Goal: Browse casually

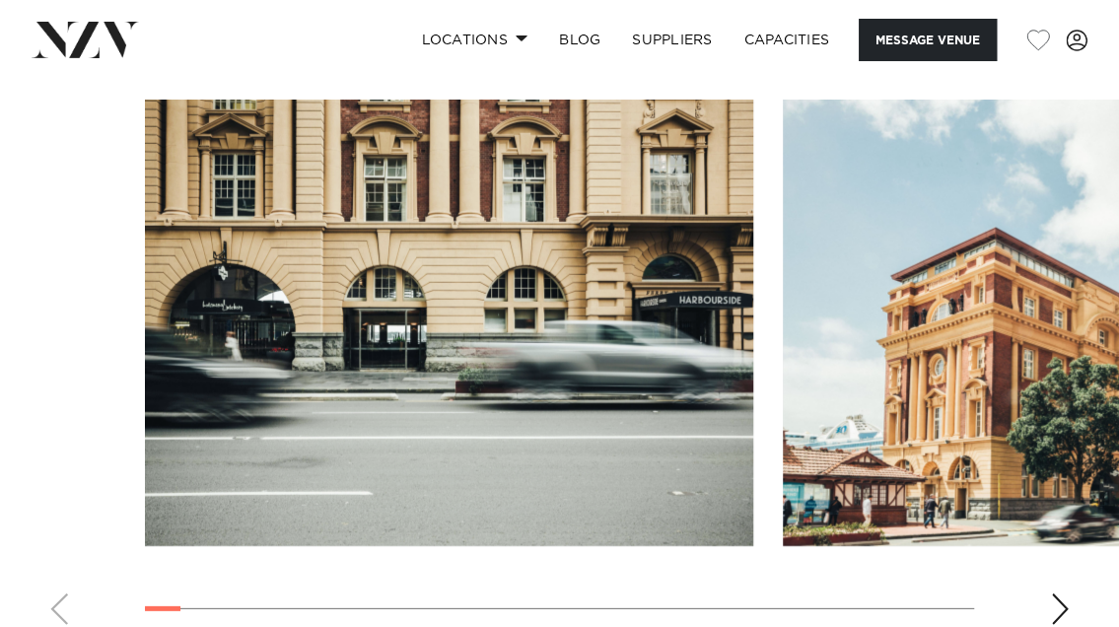
scroll to position [2255, 0]
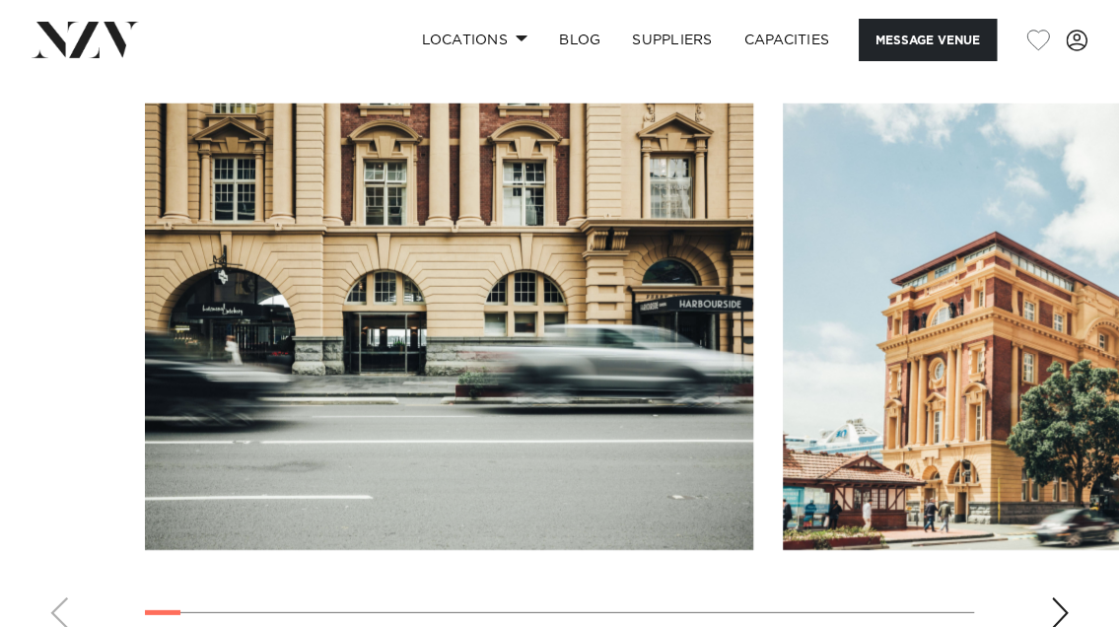
click at [1056, 597] on div "Next slide" at bounding box center [1060, 613] width 20 height 32
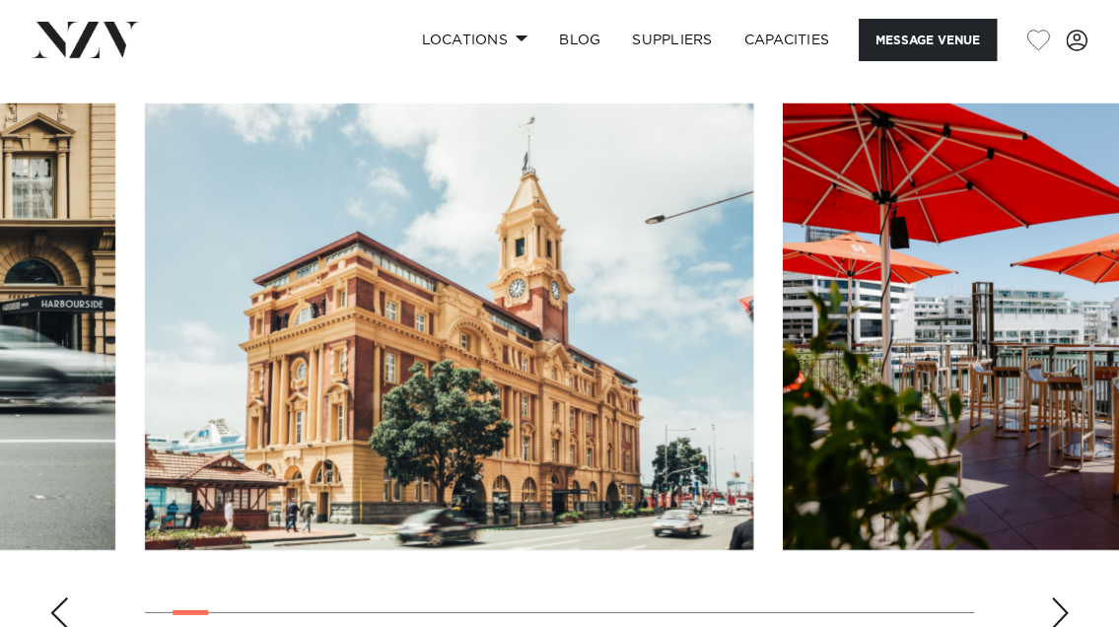
click at [1056, 597] on div "Next slide" at bounding box center [1060, 613] width 20 height 32
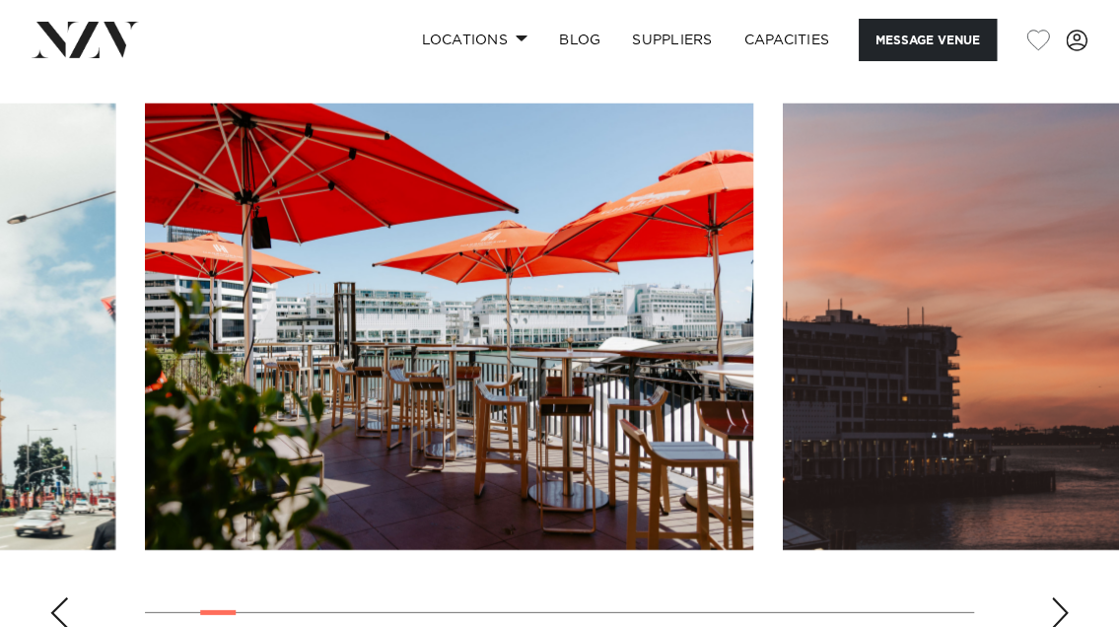
click at [1056, 597] on div "Next slide" at bounding box center [1060, 613] width 20 height 32
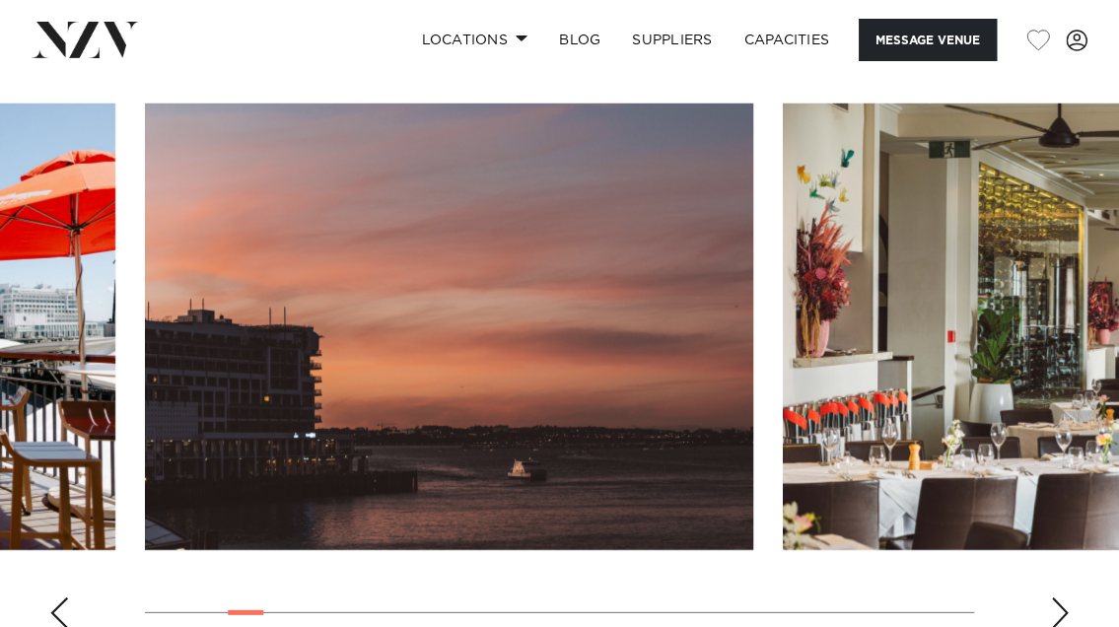
click at [1056, 597] on div "Next slide" at bounding box center [1060, 613] width 20 height 32
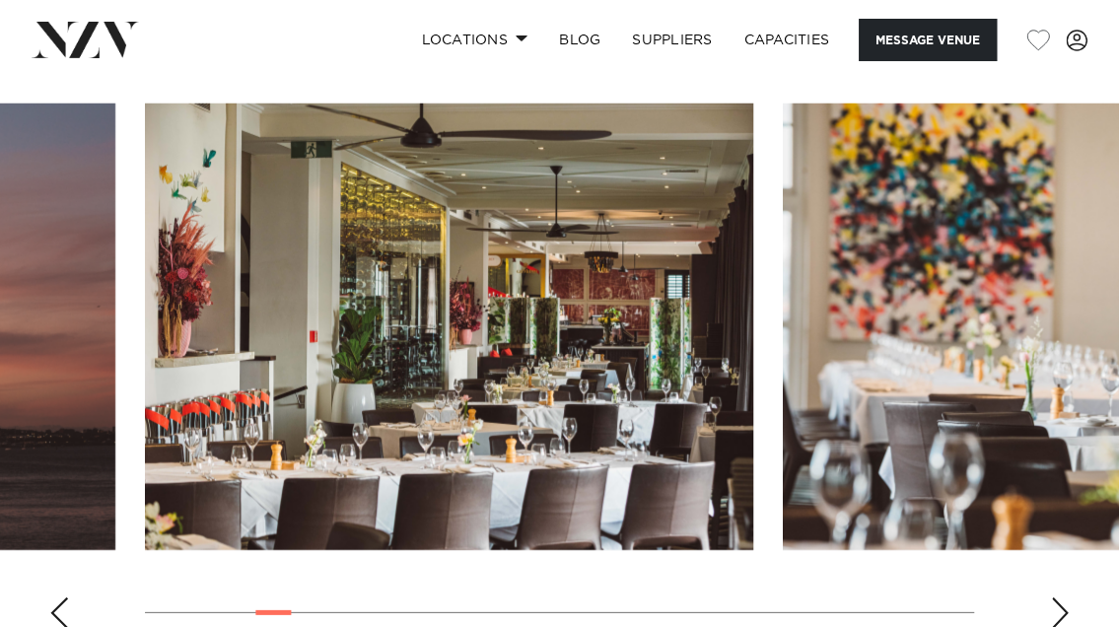
click at [1056, 597] on div "Next slide" at bounding box center [1060, 613] width 20 height 32
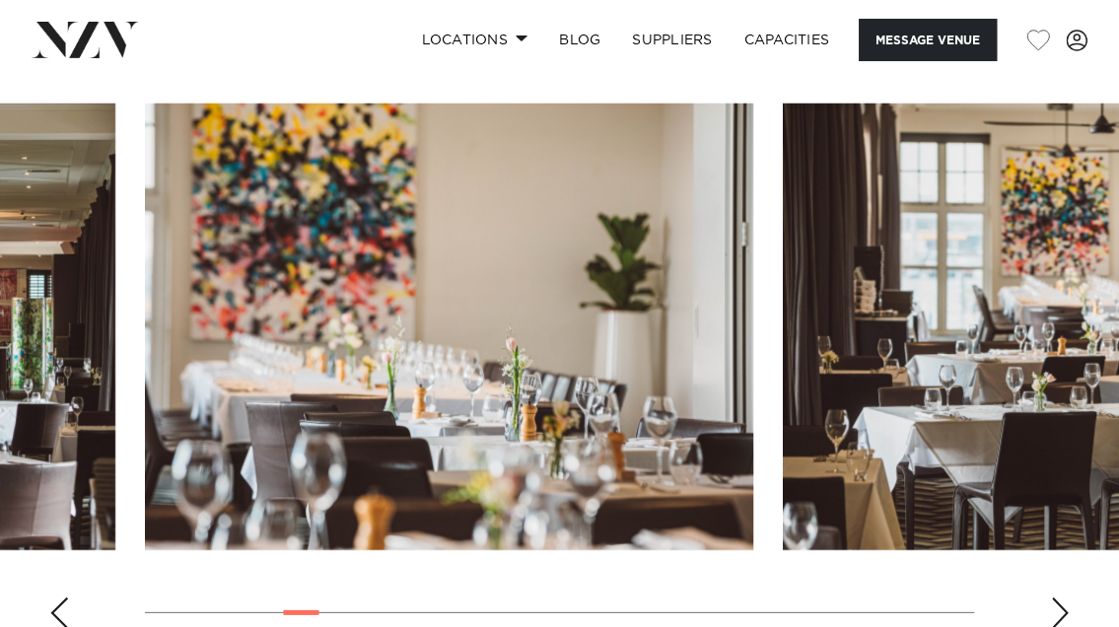
click at [1056, 597] on div "Next slide" at bounding box center [1060, 613] width 20 height 32
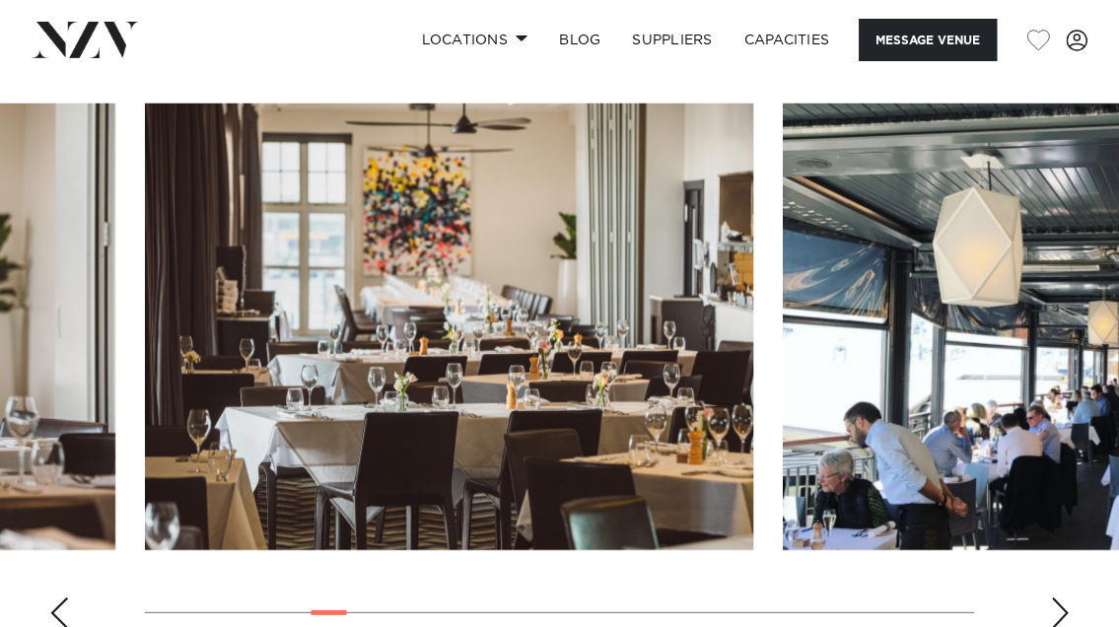
click at [1056, 597] on div "Next slide" at bounding box center [1060, 613] width 20 height 32
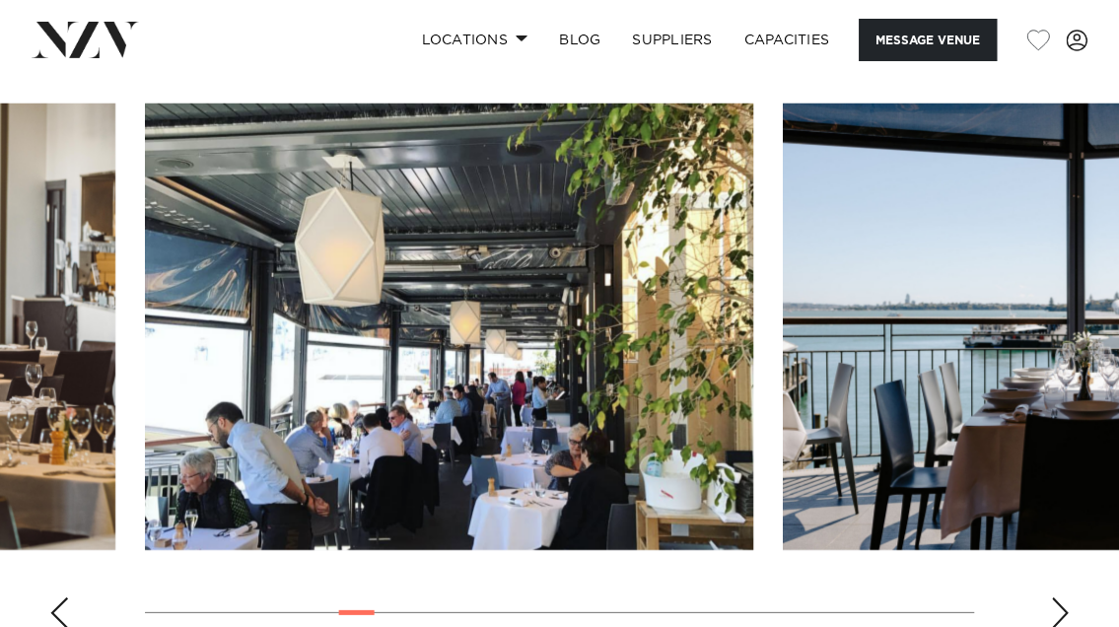
click at [1056, 597] on div "Next slide" at bounding box center [1060, 613] width 20 height 32
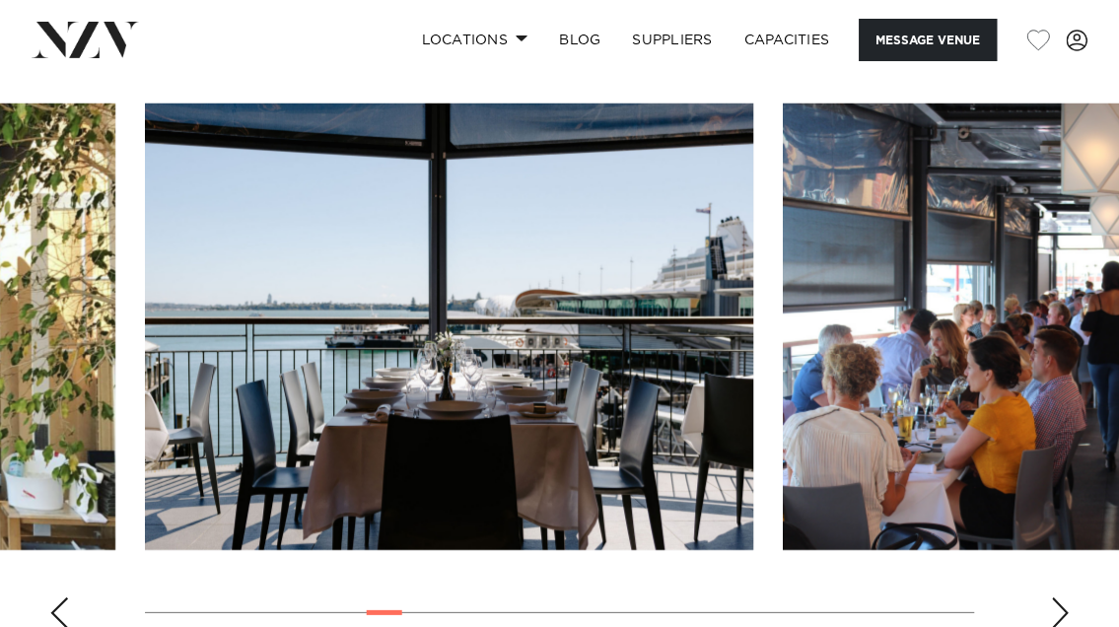
click at [1056, 597] on div "Next slide" at bounding box center [1060, 613] width 20 height 32
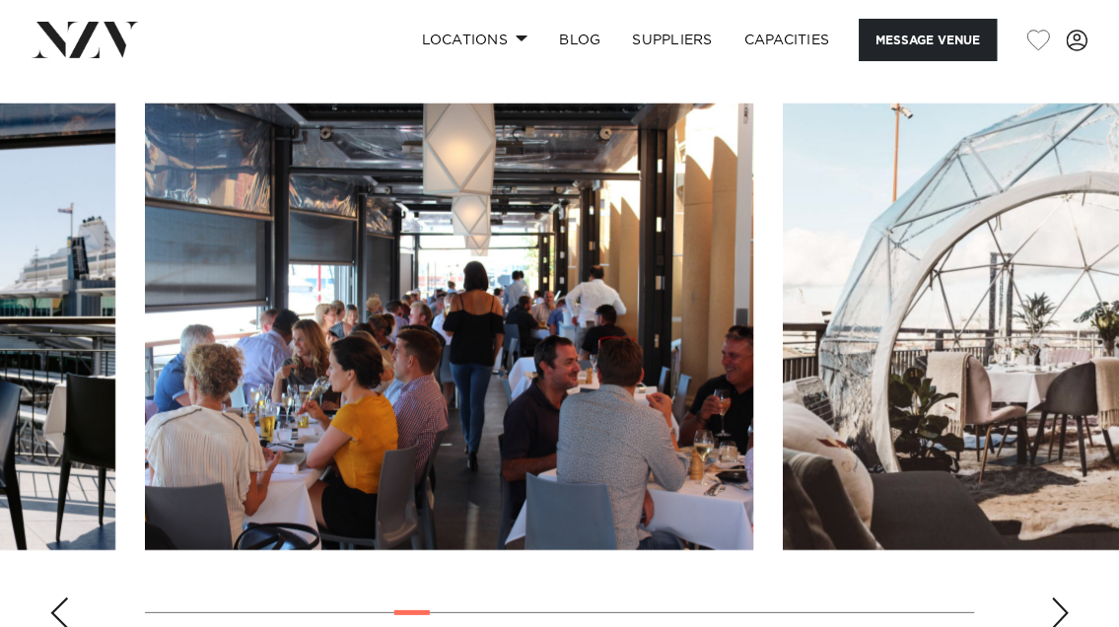
click at [1056, 597] on div "Next slide" at bounding box center [1060, 613] width 20 height 32
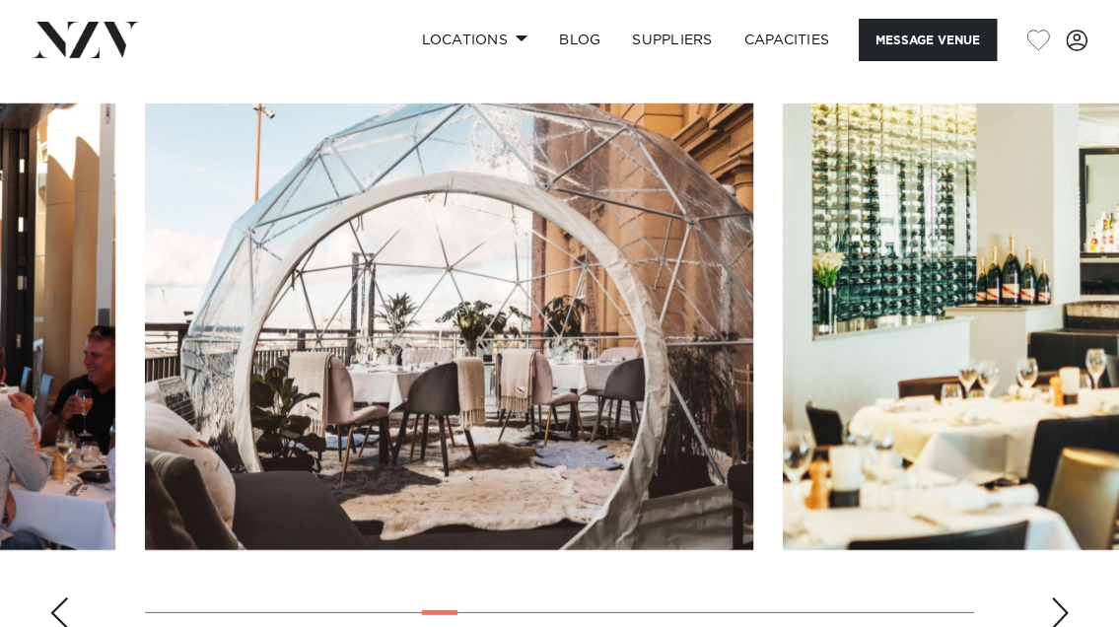
click at [1056, 597] on div "Next slide" at bounding box center [1060, 613] width 20 height 32
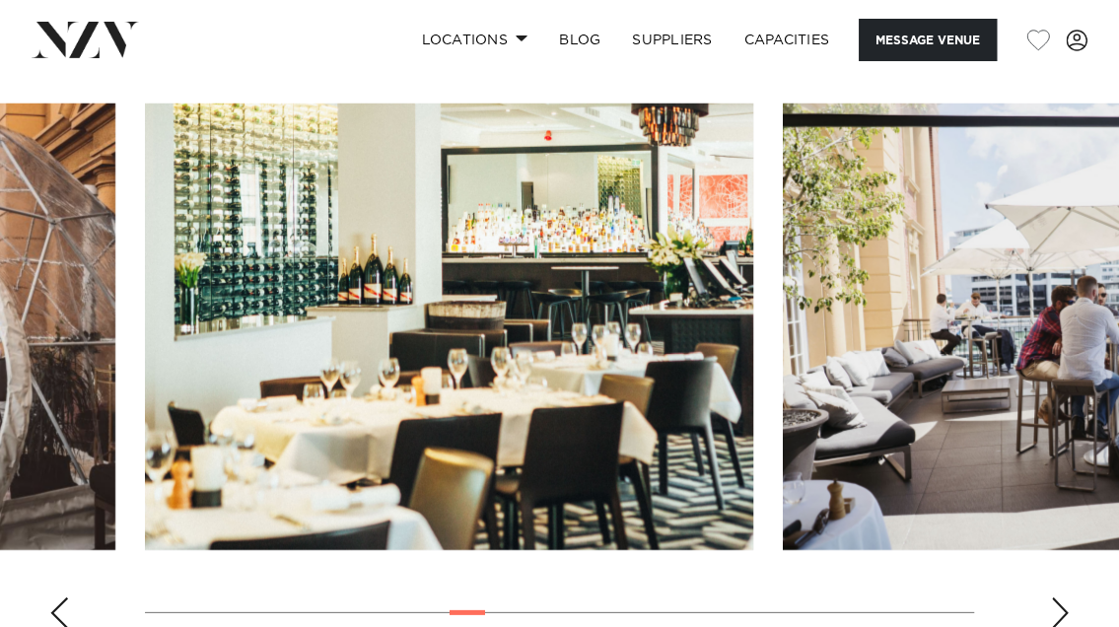
click at [1056, 597] on div "Next slide" at bounding box center [1060, 613] width 20 height 32
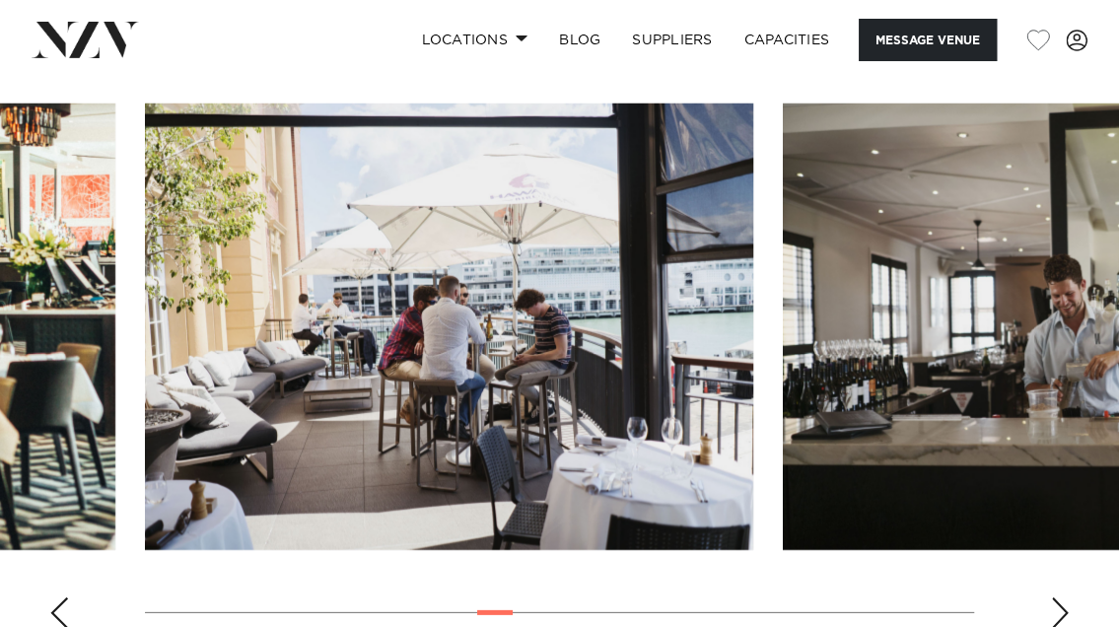
click at [1056, 597] on div "Next slide" at bounding box center [1060, 613] width 20 height 32
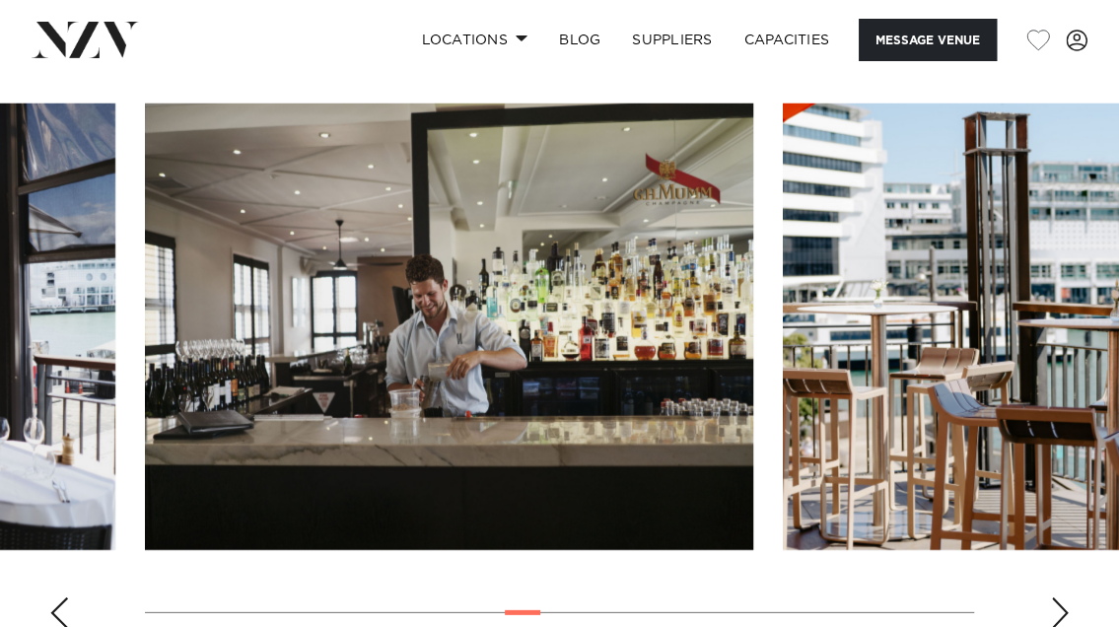
click at [1056, 597] on div "Next slide" at bounding box center [1060, 613] width 20 height 32
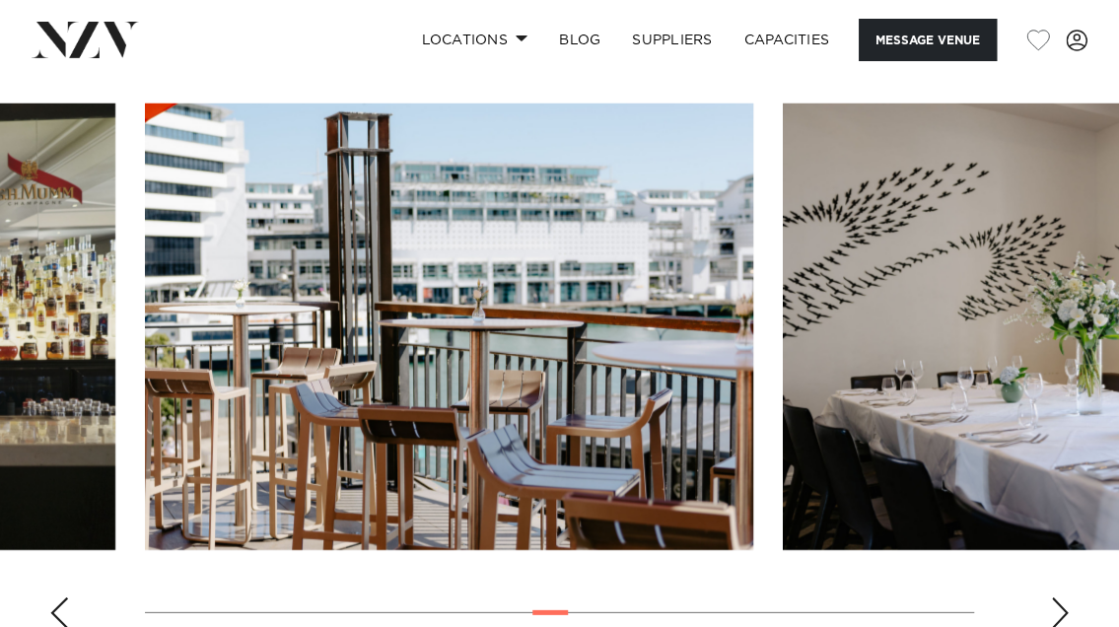
click at [1056, 597] on div "Next slide" at bounding box center [1060, 613] width 20 height 32
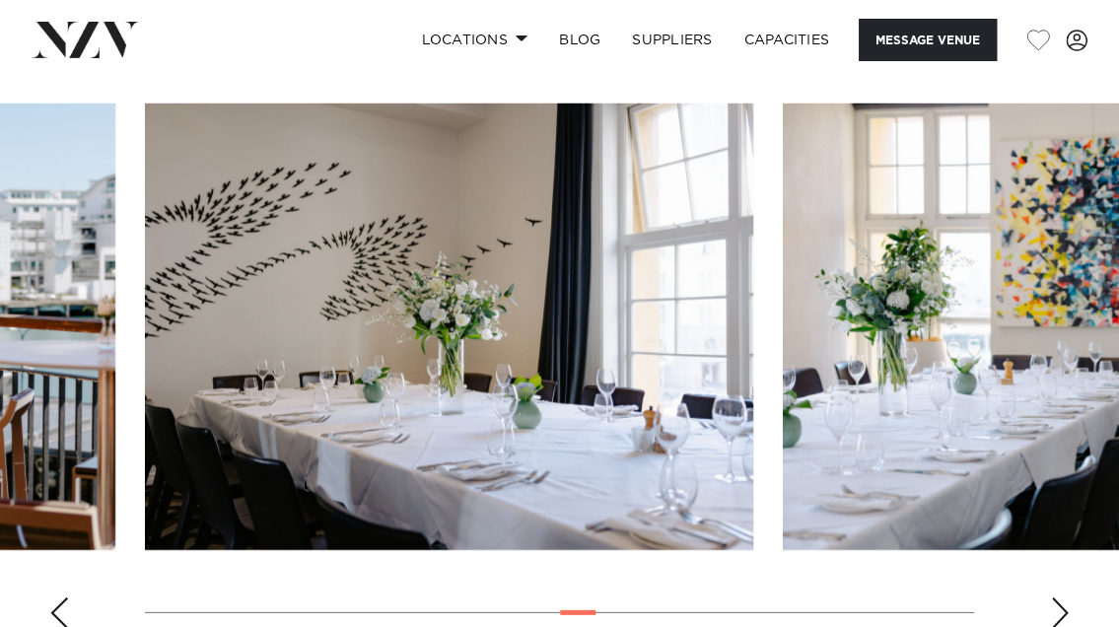
click at [1056, 597] on div "Next slide" at bounding box center [1060, 613] width 20 height 32
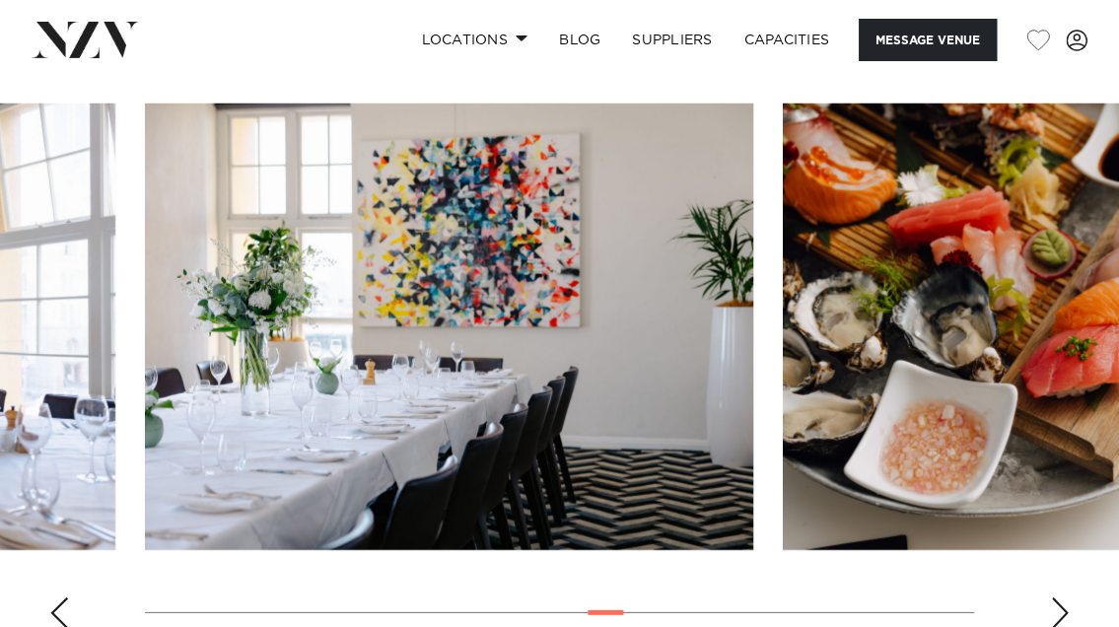
click at [1056, 597] on div "Next slide" at bounding box center [1060, 613] width 20 height 32
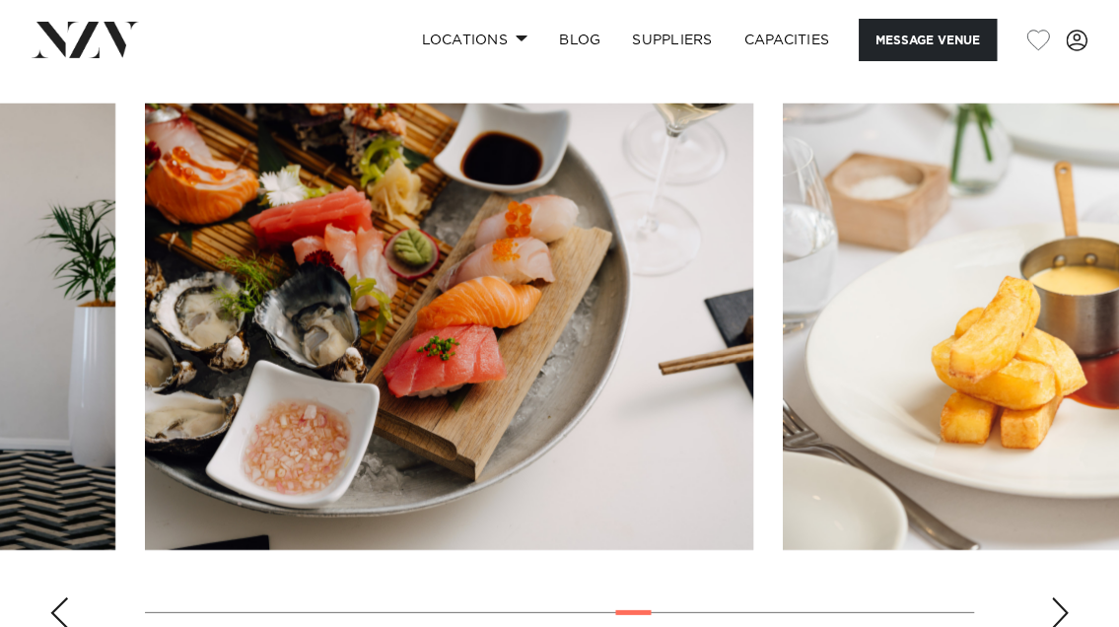
click at [1056, 597] on div "Next slide" at bounding box center [1060, 613] width 20 height 32
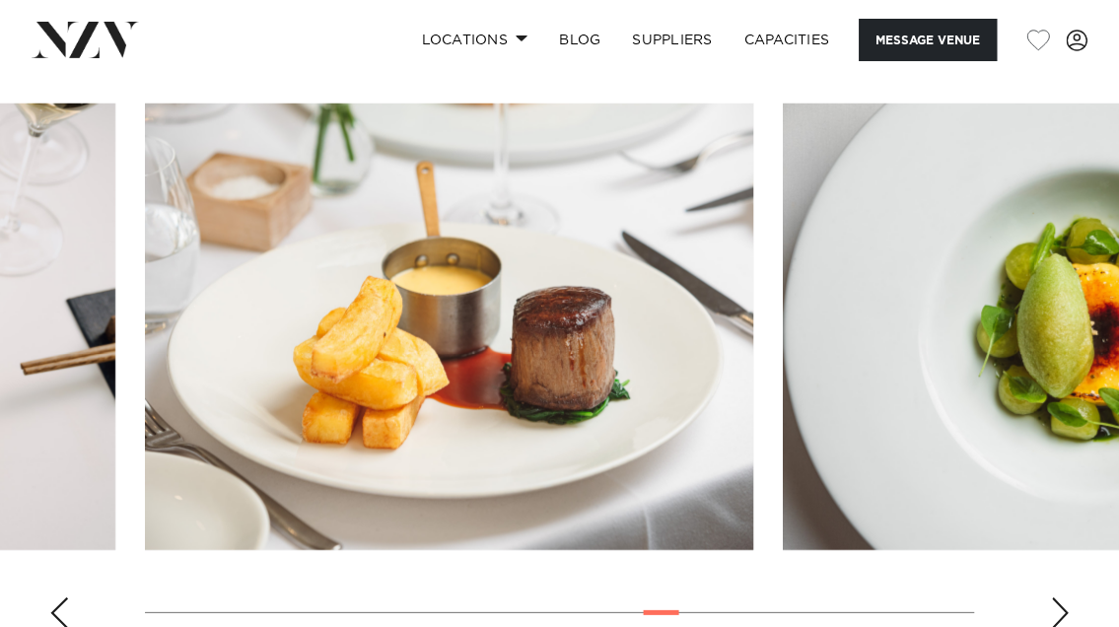
click at [1056, 597] on div "Next slide" at bounding box center [1060, 613] width 20 height 32
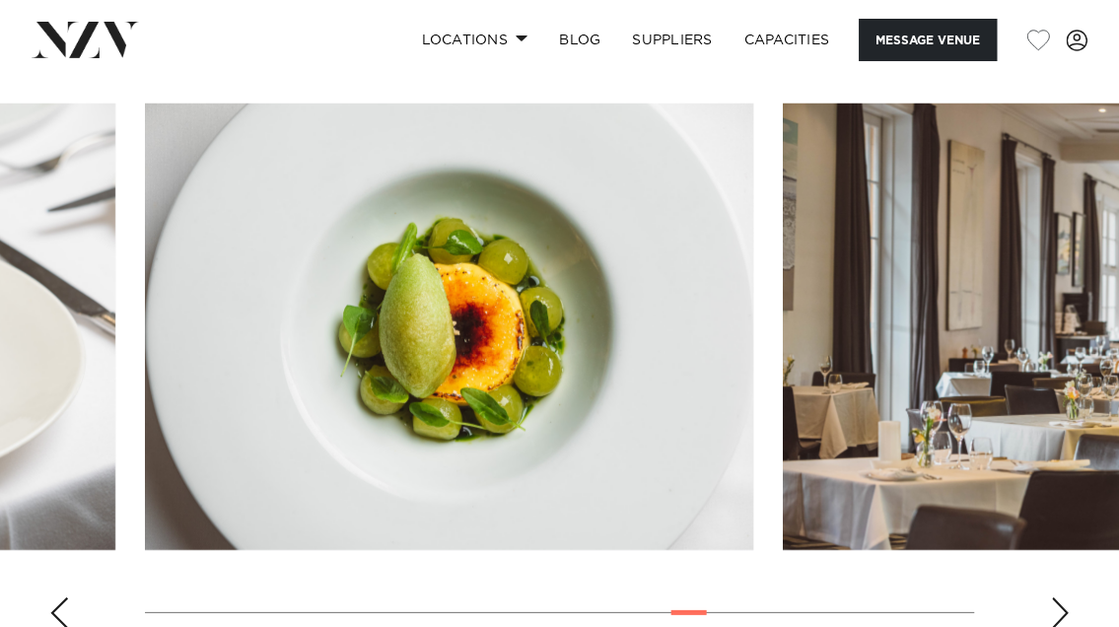
click at [69, 548] on swiper-container at bounding box center [559, 374] width 1119 height 541
click at [57, 597] on div "Previous slide" at bounding box center [59, 613] width 20 height 32
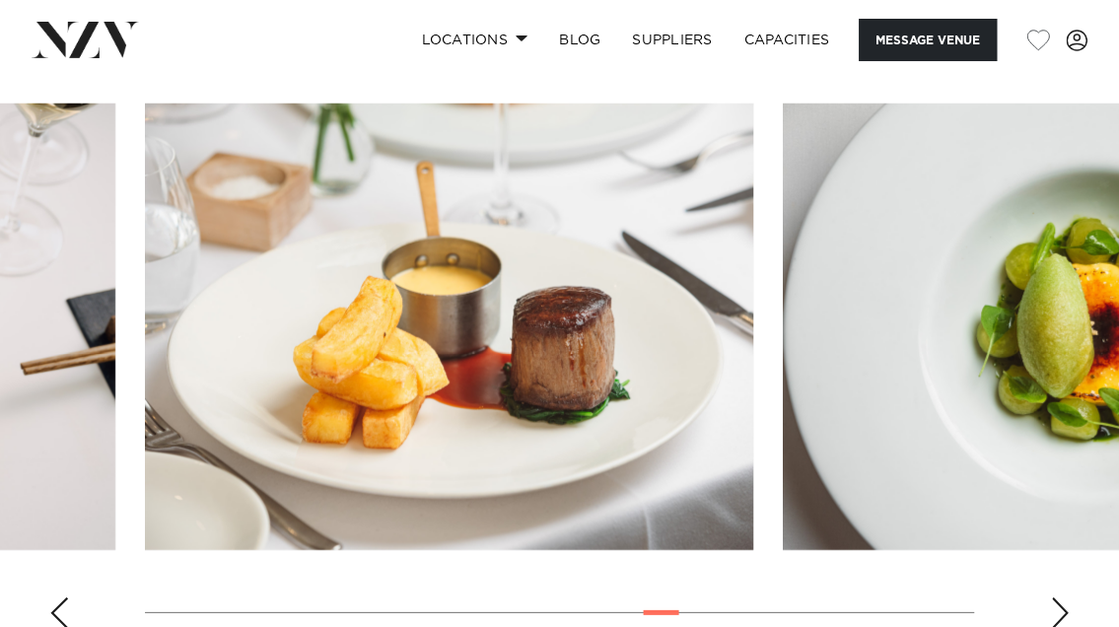
click at [1056, 597] on div "Next slide" at bounding box center [1060, 613] width 20 height 32
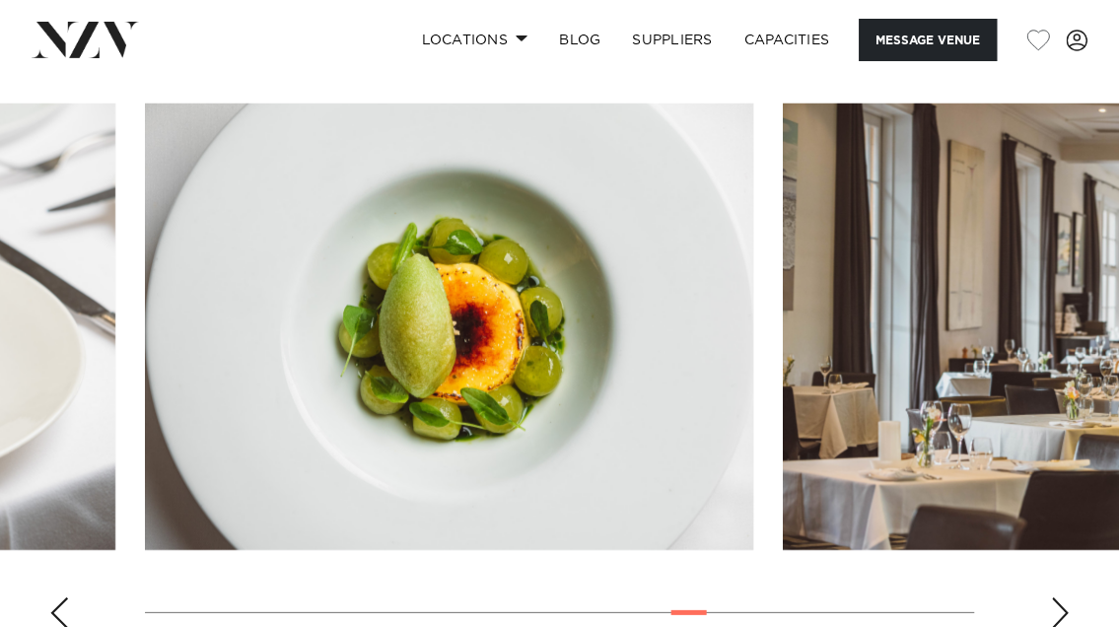
click at [1056, 597] on div "Next slide" at bounding box center [1060, 613] width 20 height 32
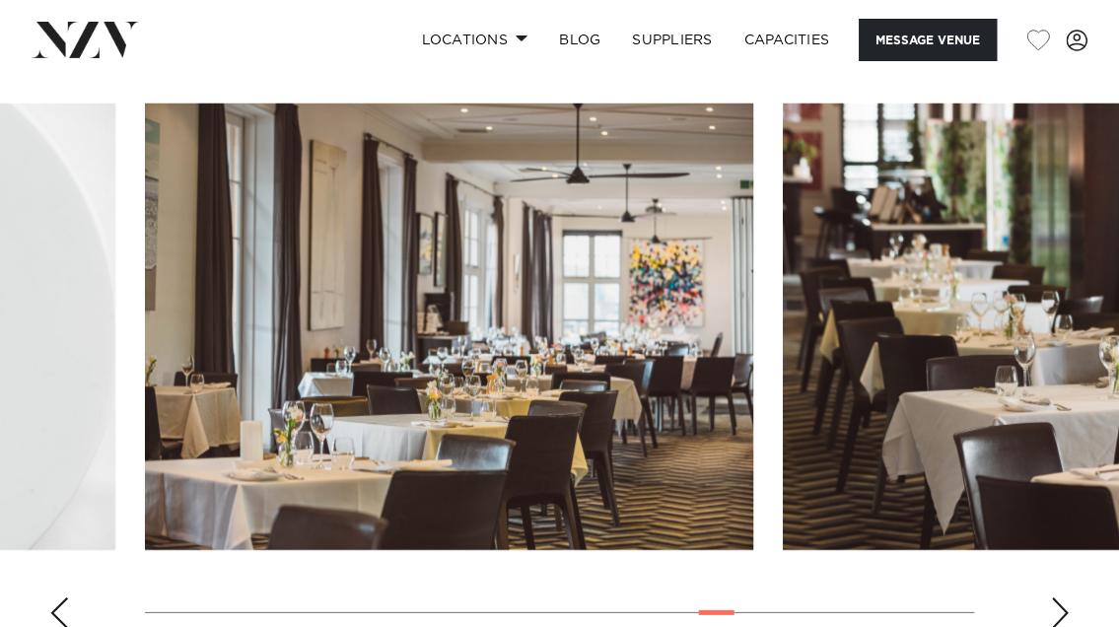
click at [1056, 597] on div "Next slide" at bounding box center [1060, 613] width 20 height 32
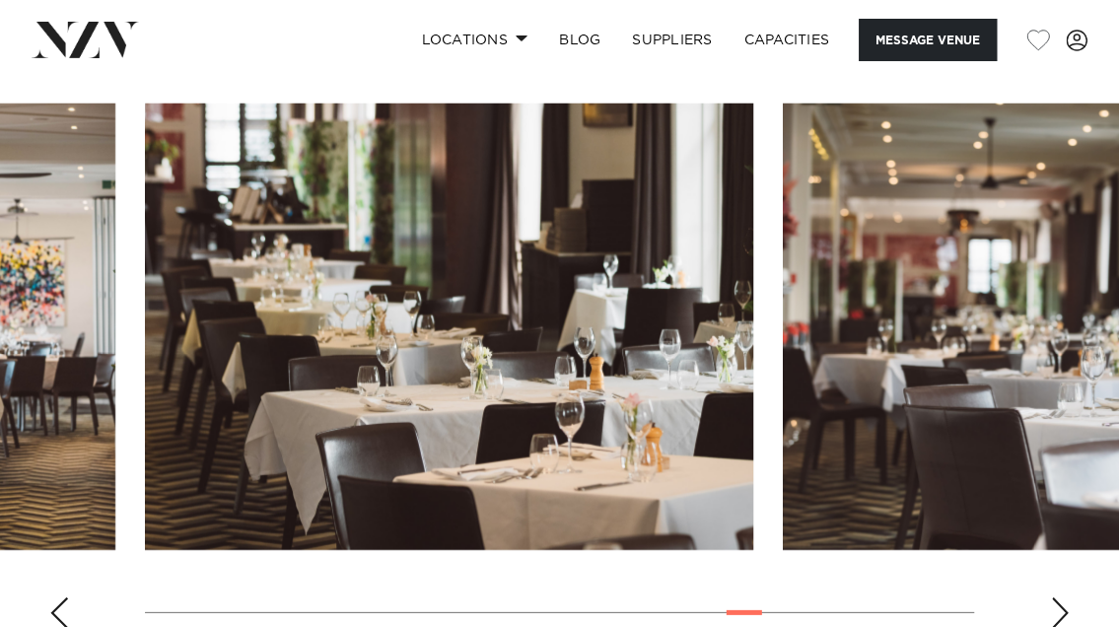
click at [1056, 597] on div "Next slide" at bounding box center [1060, 613] width 20 height 32
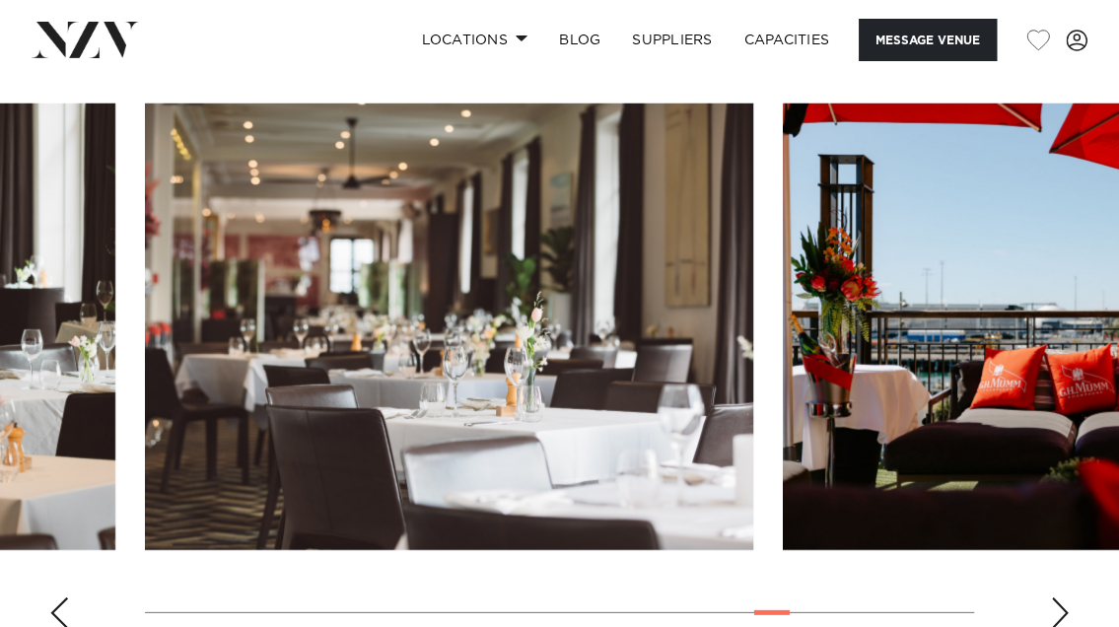
click at [1056, 597] on div "Next slide" at bounding box center [1060, 613] width 20 height 32
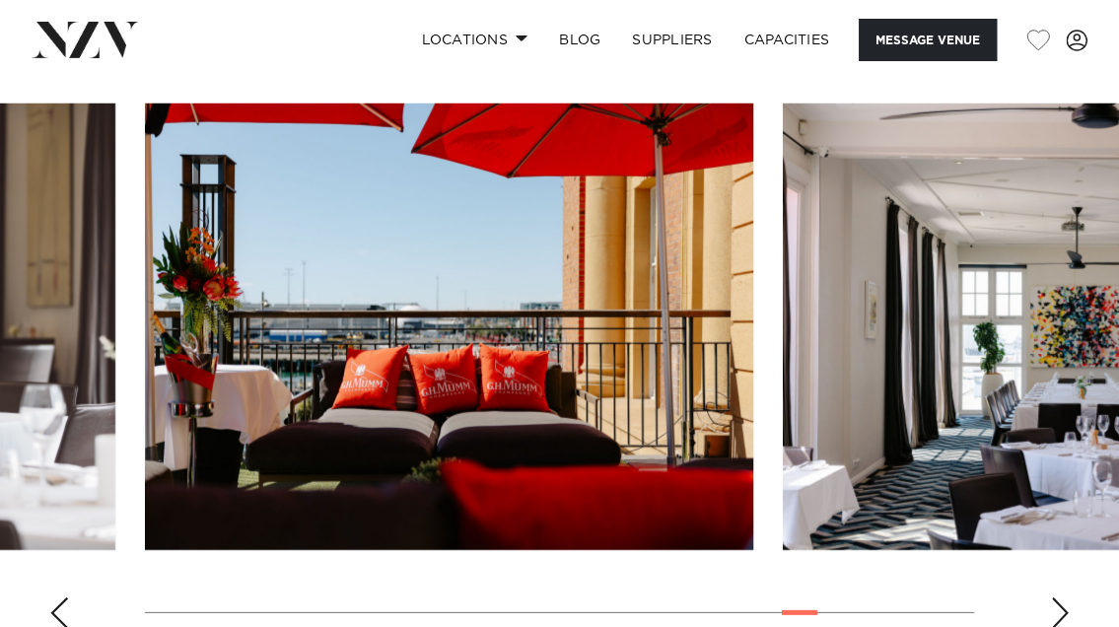
click at [1056, 597] on div "Next slide" at bounding box center [1060, 613] width 20 height 32
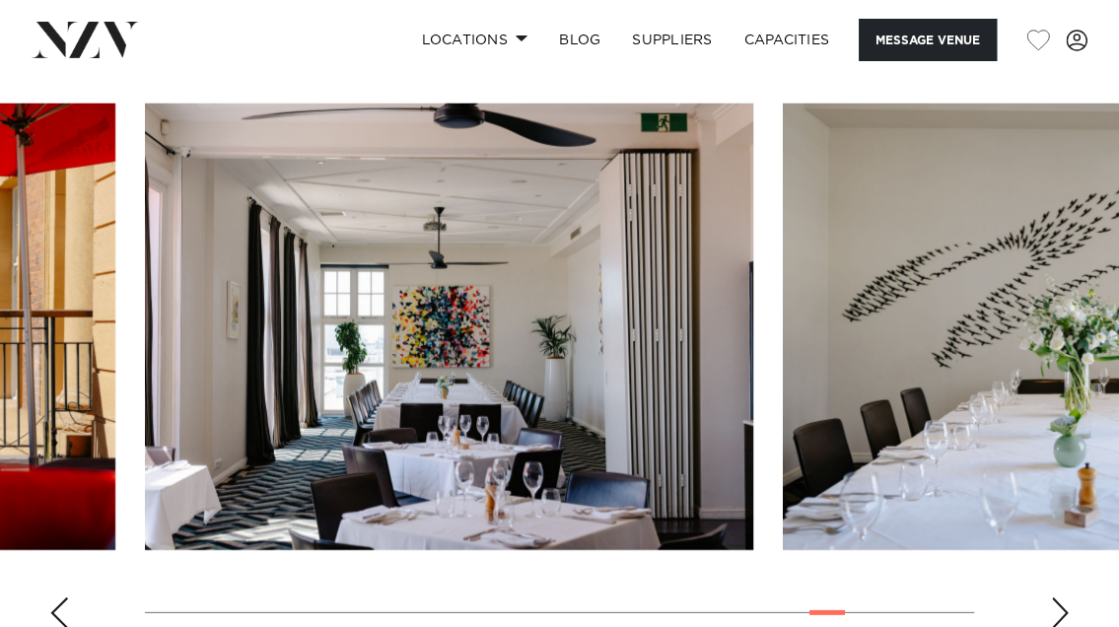
click at [1056, 597] on div "Next slide" at bounding box center [1060, 613] width 20 height 32
